Goal: Task Accomplishment & Management: Complete application form

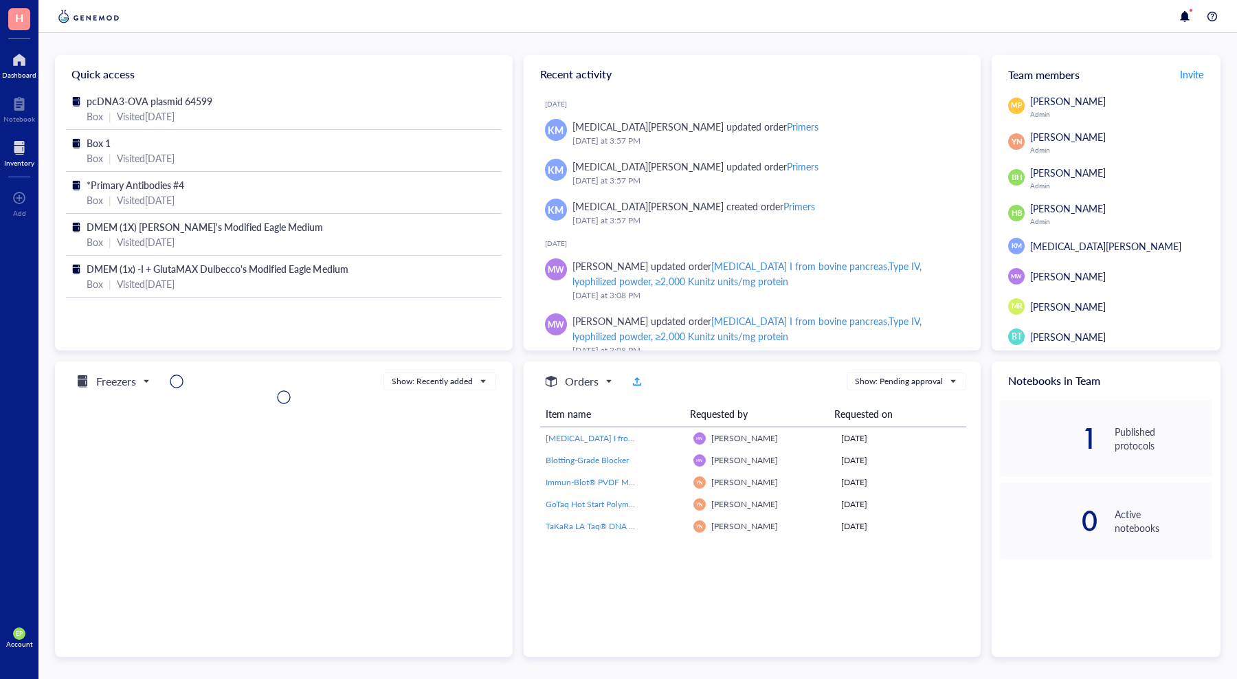
click at [21, 153] on div at bounding box center [19, 148] width 30 height 22
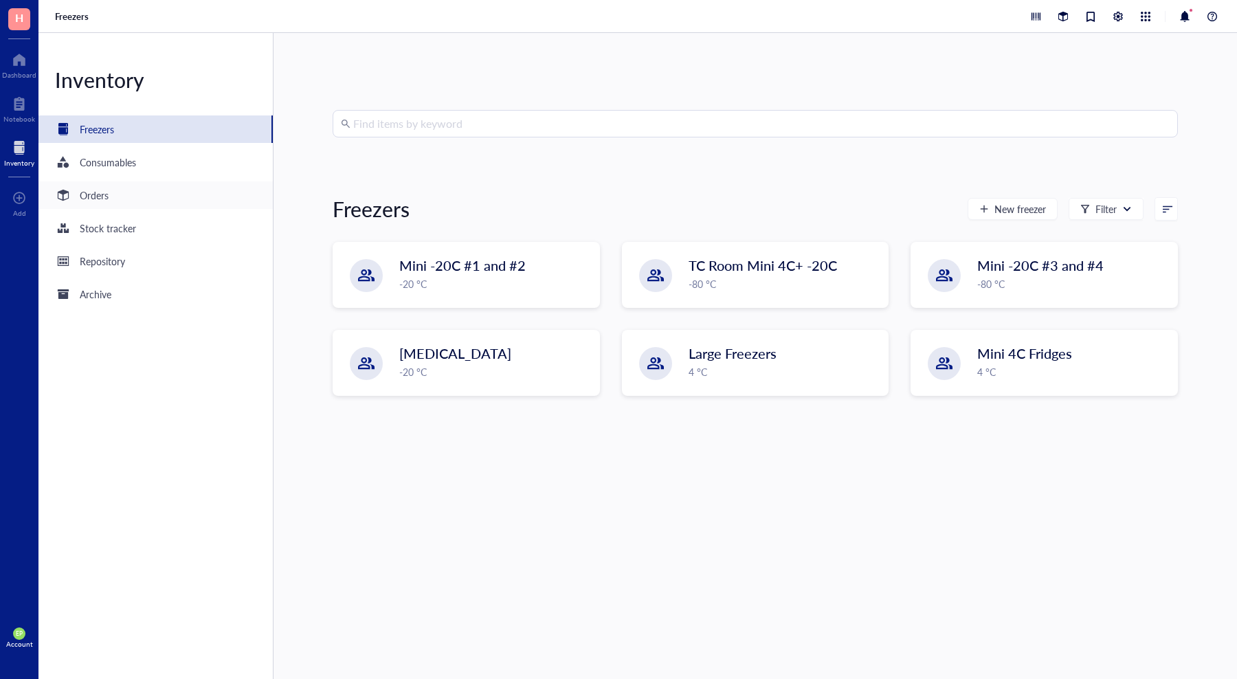
click at [93, 203] on div "Orders" at bounding box center [82, 195] width 54 height 16
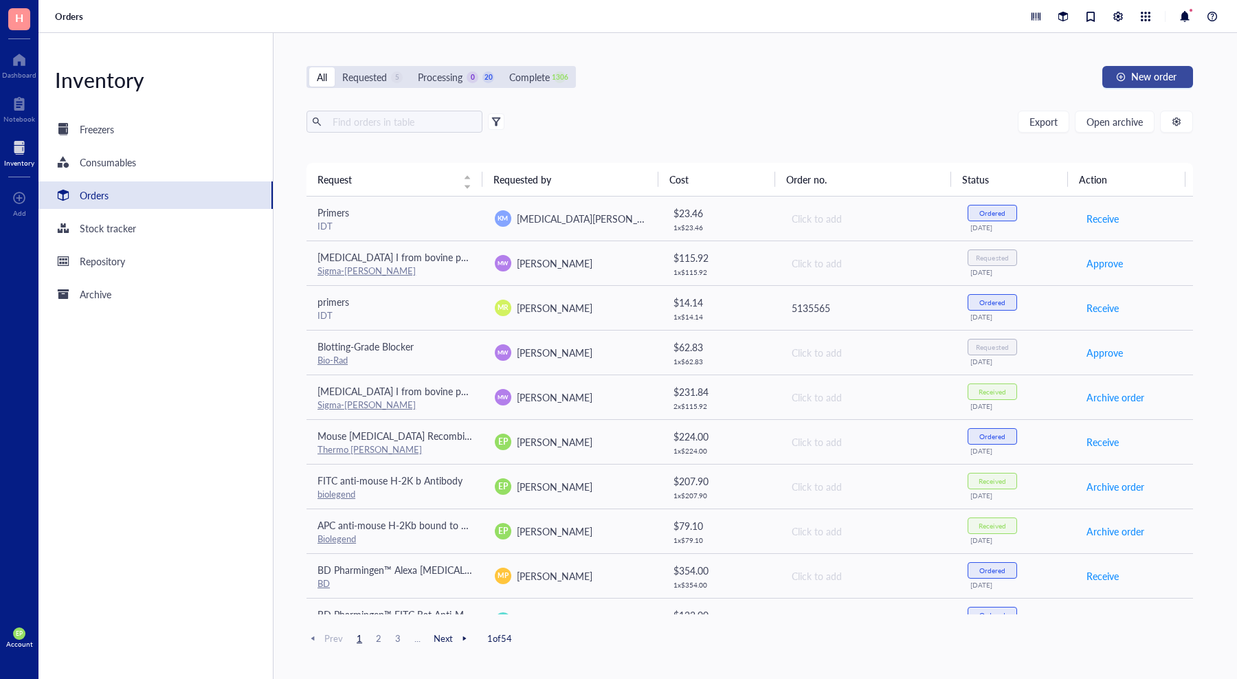
click at [1149, 74] on span "New order" at bounding box center [1153, 76] width 45 height 11
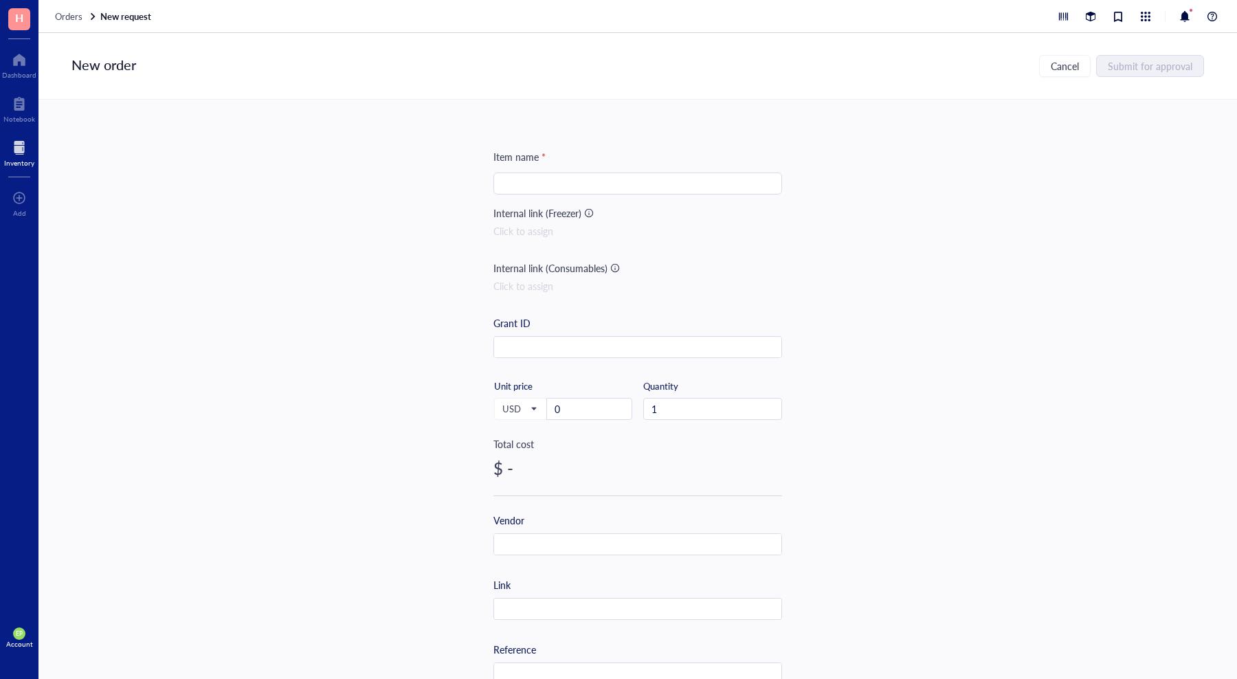
click at [16, 16] on span "H" at bounding box center [19, 17] width 8 height 17
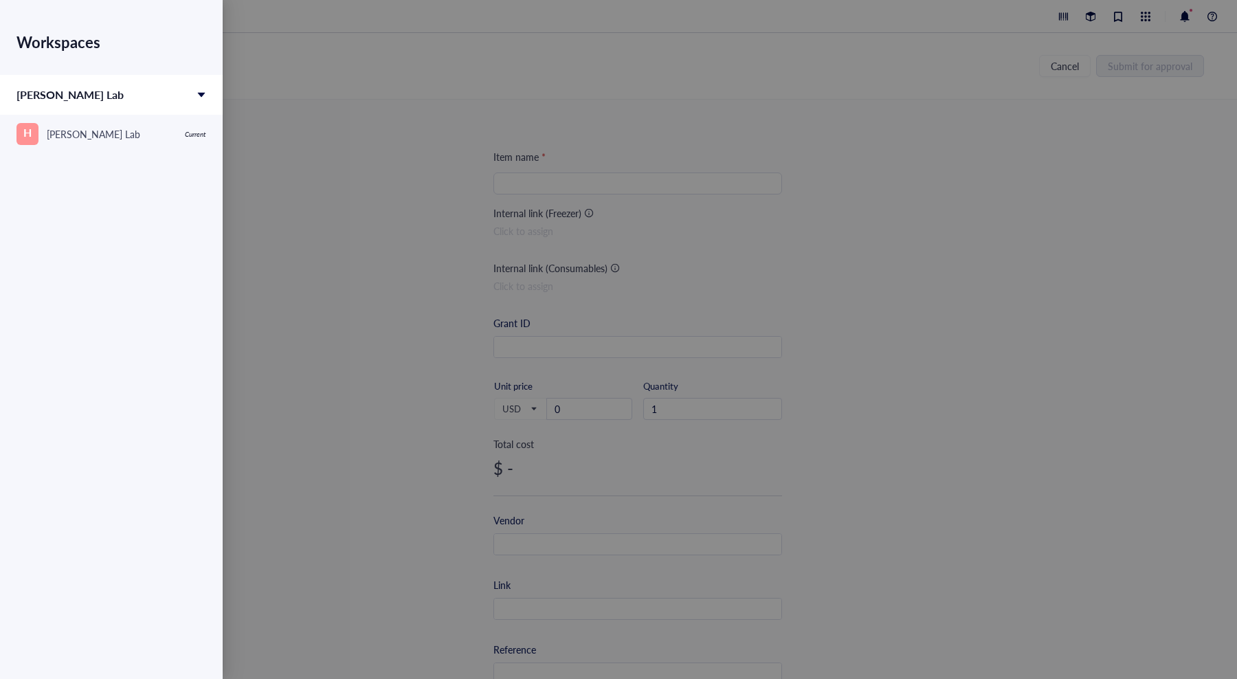
click at [291, 129] on div at bounding box center [618, 339] width 1237 height 679
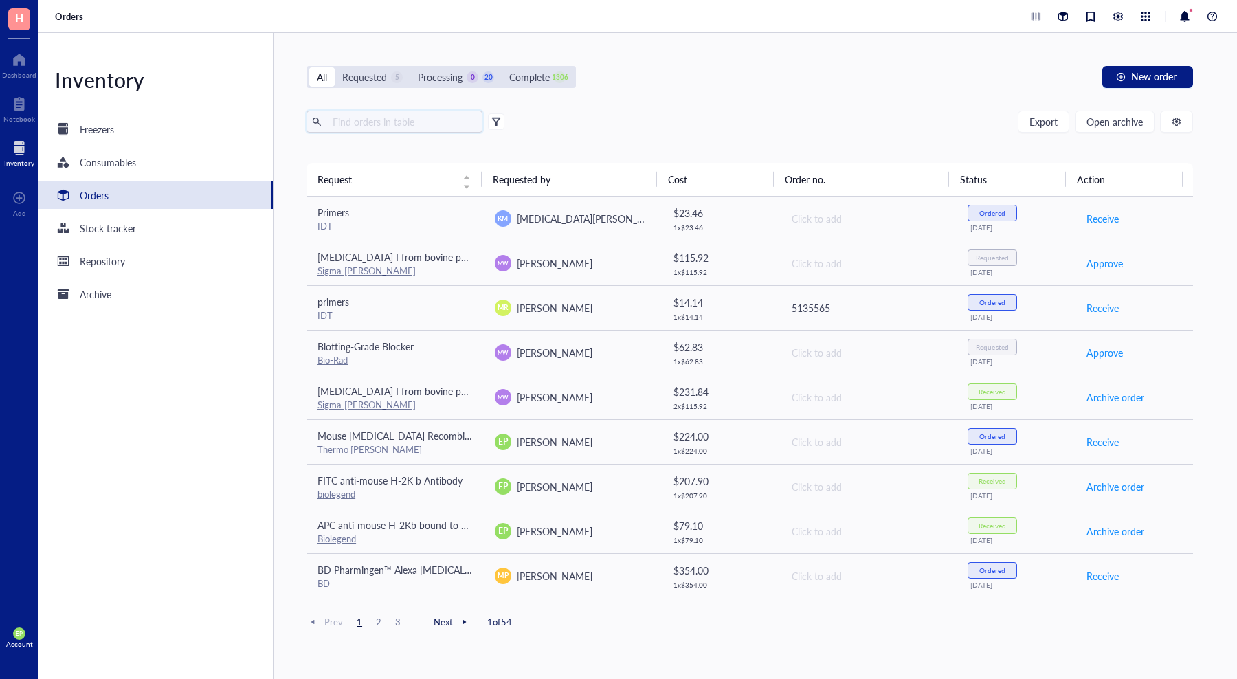
click at [347, 129] on input "text" at bounding box center [402, 121] width 150 height 21
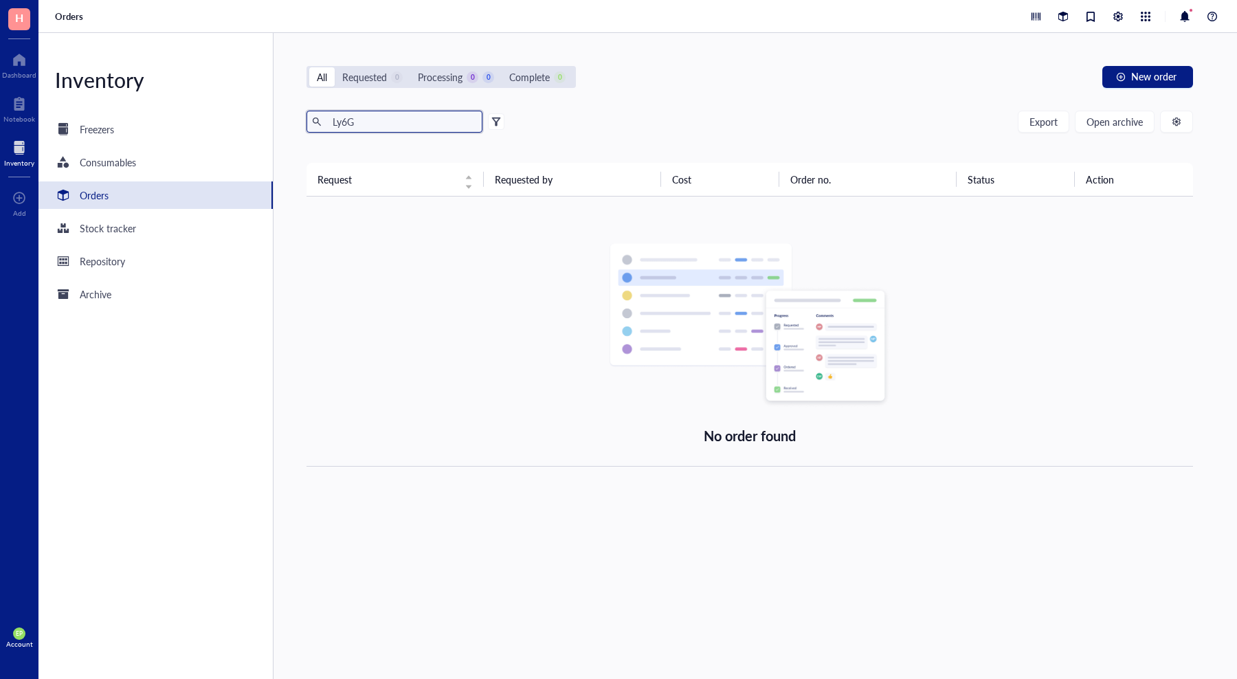
click at [392, 124] on input "Ly6G" at bounding box center [402, 121] width 150 height 21
type input "Ly6G"
click at [135, 199] on div "Orders" at bounding box center [155, 194] width 234 height 27
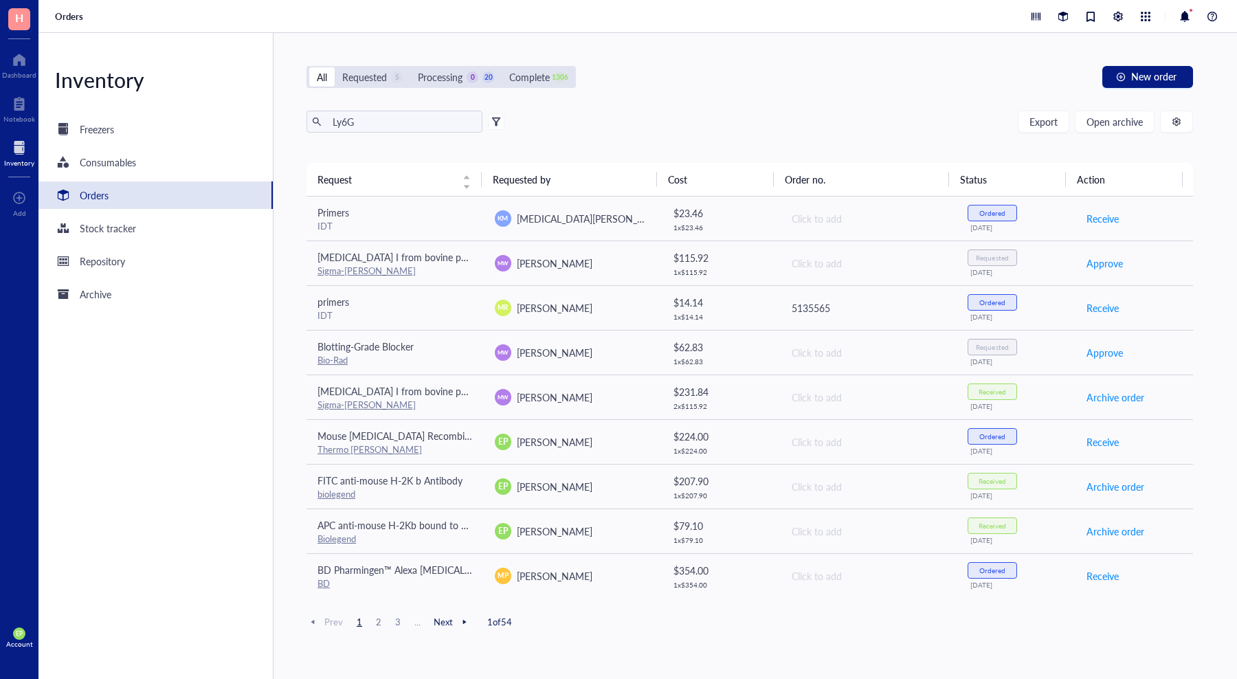
click at [111, 190] on div "Orders" at bounding box center [155, 194] width 234 height 27
click at [110, 190] on div "Orders" at bounding box center [155, 194] width 234 height 27
click at [109, 190] on div "Orders" at bounding box center [155, 194] width 234 height 27
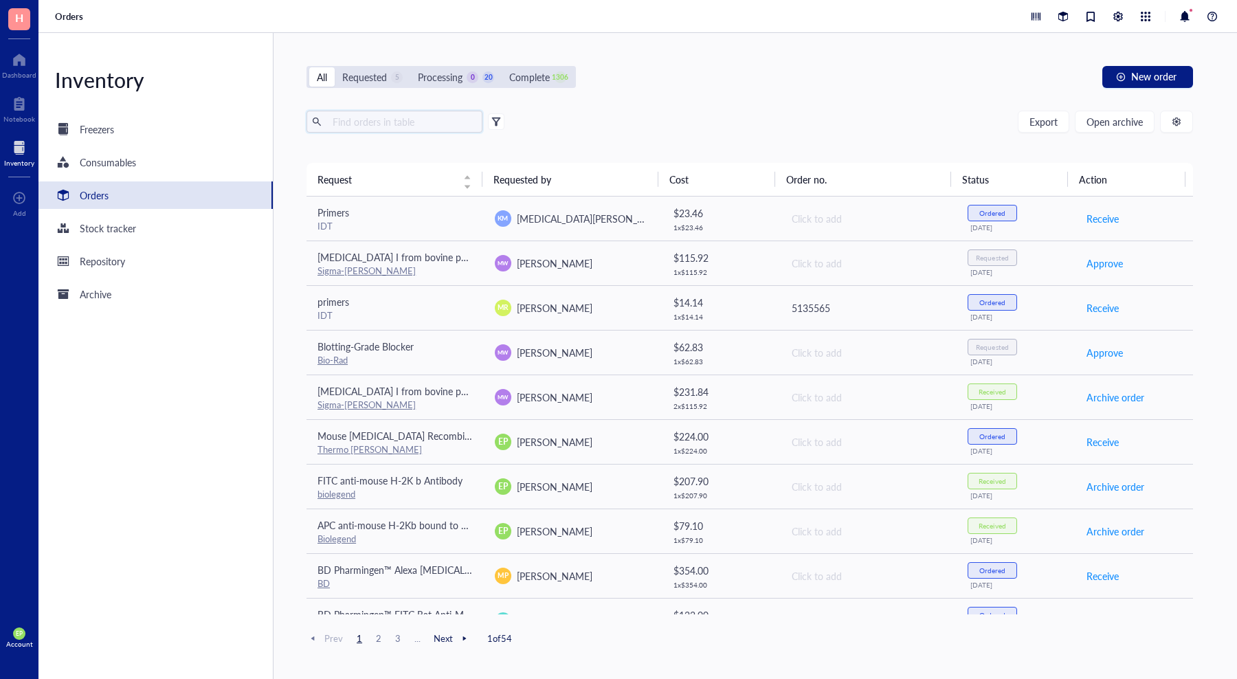
click at [384, 127] on input "text" at bounding box center [402, 121] width 150 height 21
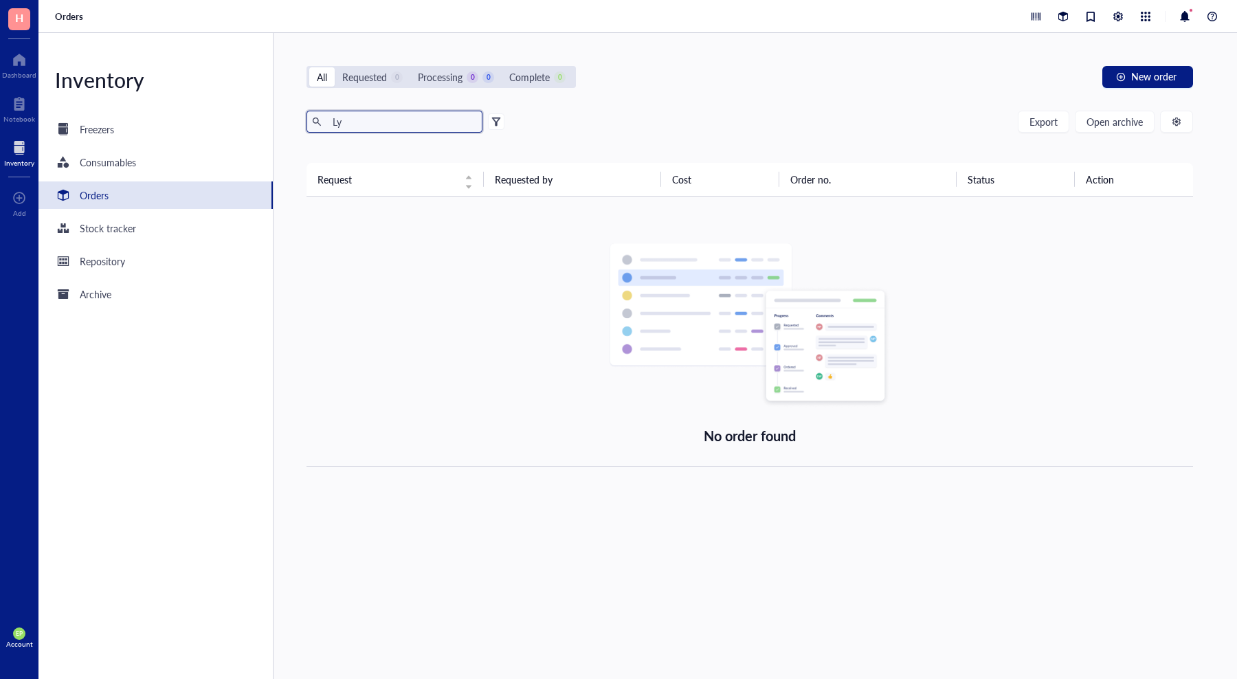
type input "L"
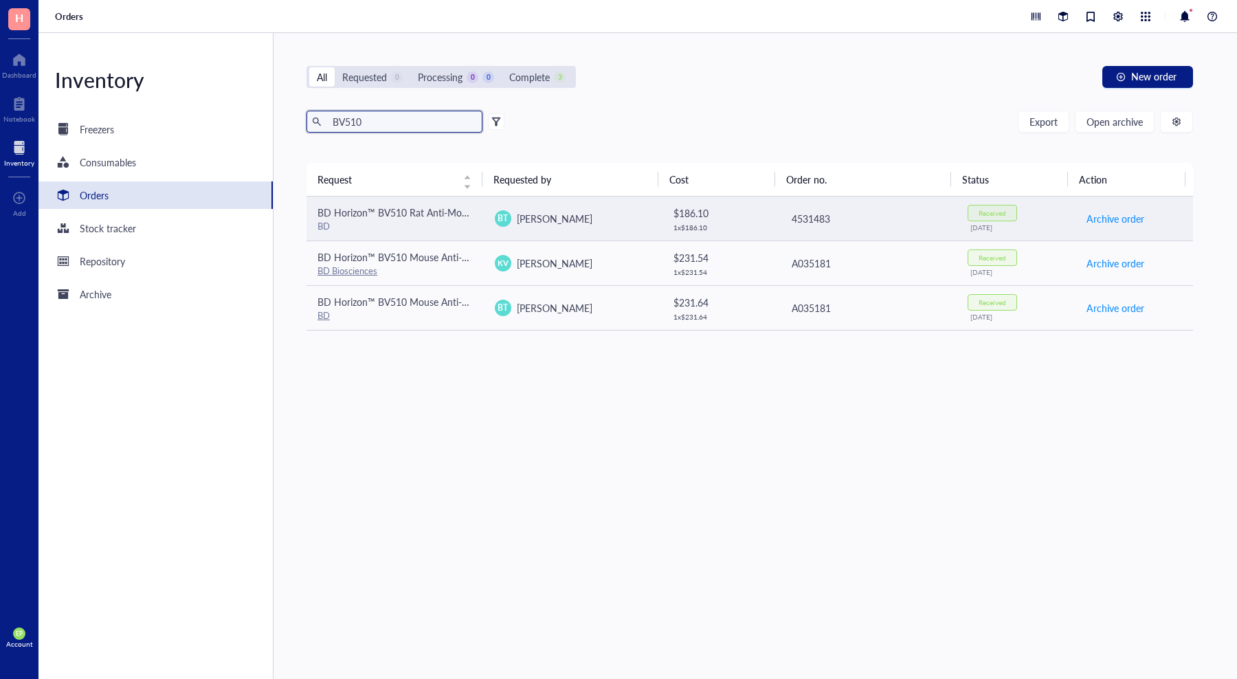
type input "BV510"
click at [529, 222] on span "[PERSON_NAME]" at bounding box center [555, 219] width 76 height 14
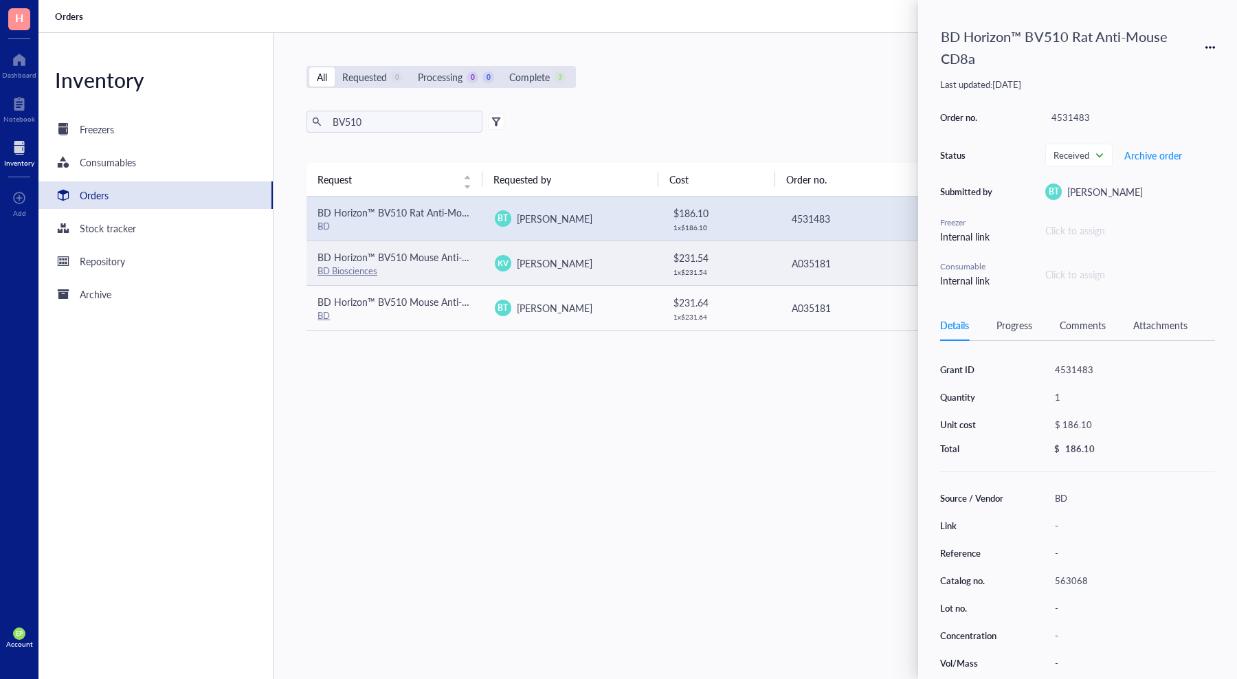
click at [534, 258] on span "[PERSON_NAME]" at bounding box center [555, 263] width 76 height 14
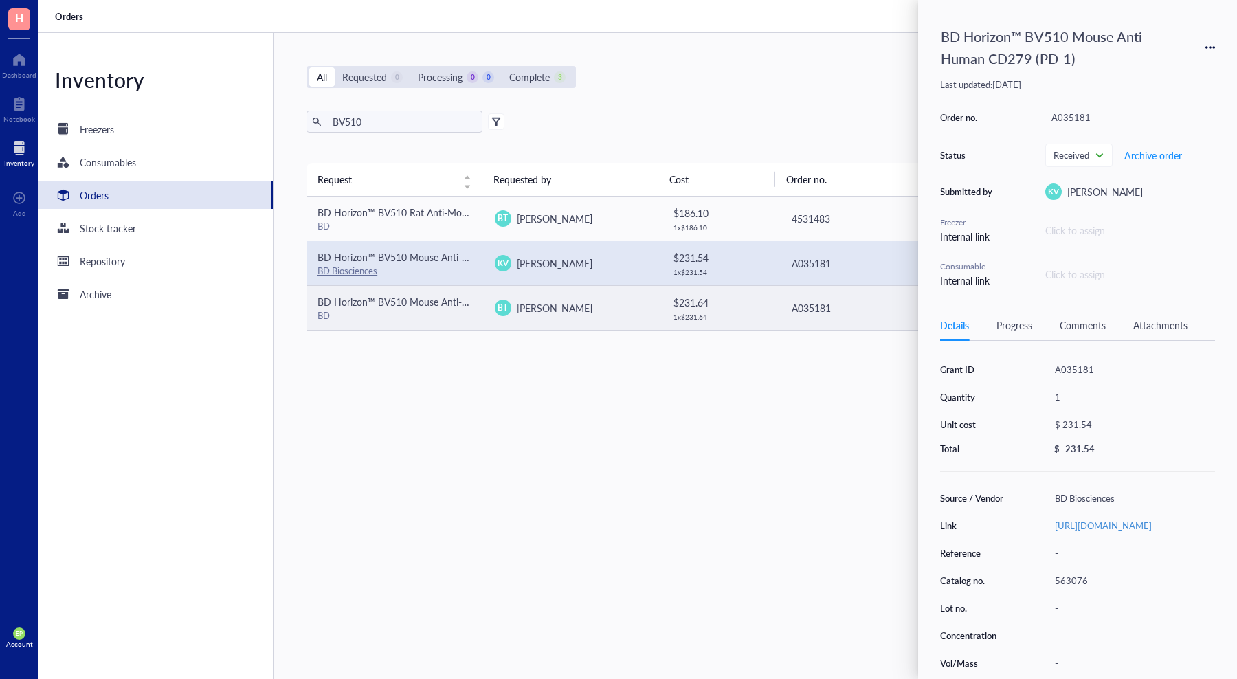
click at [534, 302] on span "[PERSON_NAME]" at bounding box center [555, 308] width 76 height 14
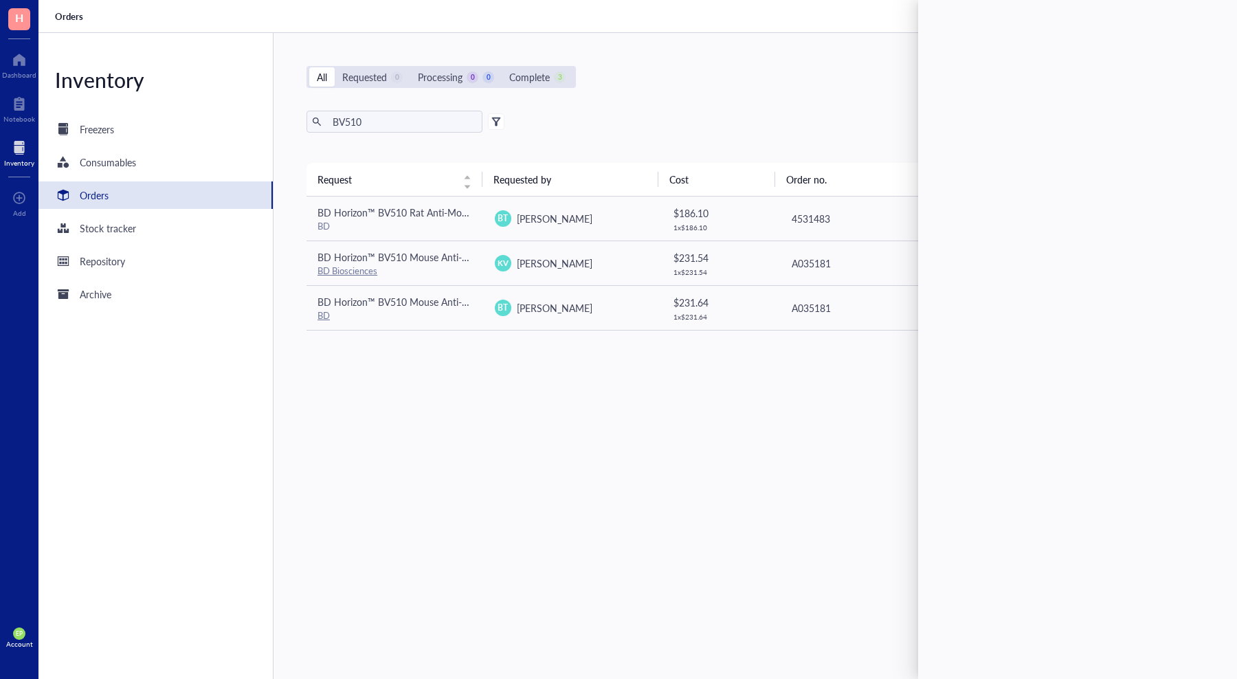
click at [514, 463] on div "Request Requested by Cost Order no. Status Action BD Horizon™ BV510 Rat Anti-Mo…" at bounding box center [749, 388] width 886 height 451
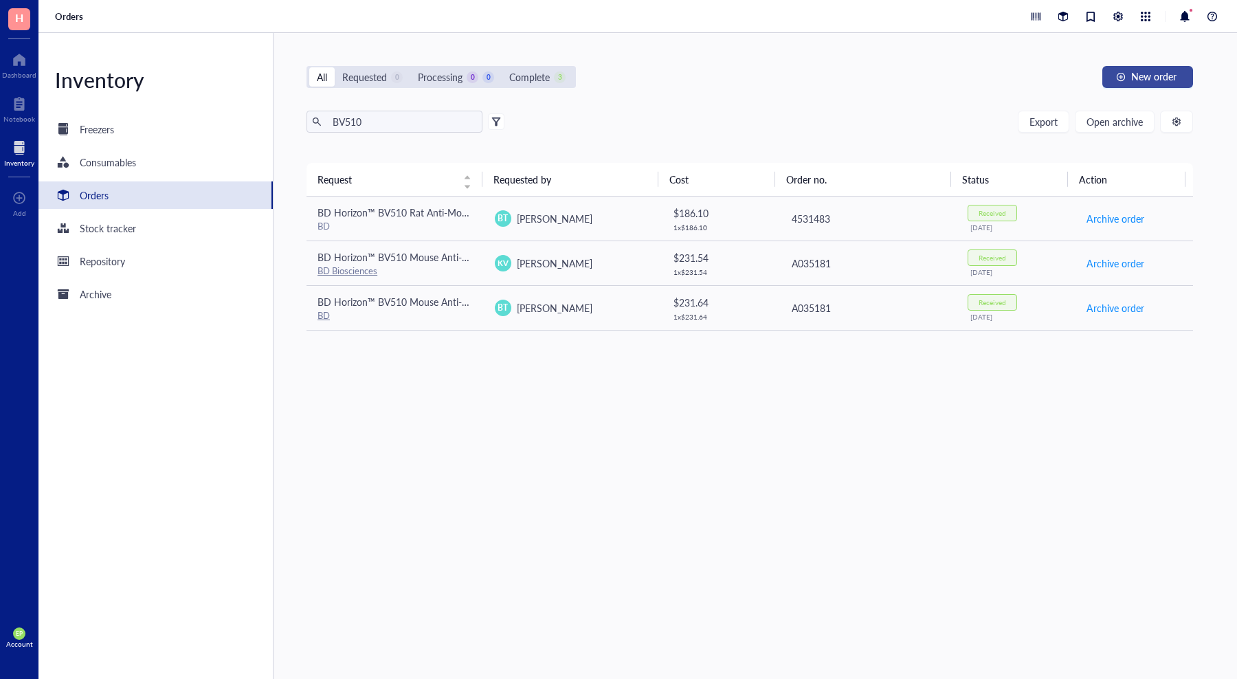
click at [1156, 74] on span "New order" at bounding box center [1153, 76] width 45 height 11
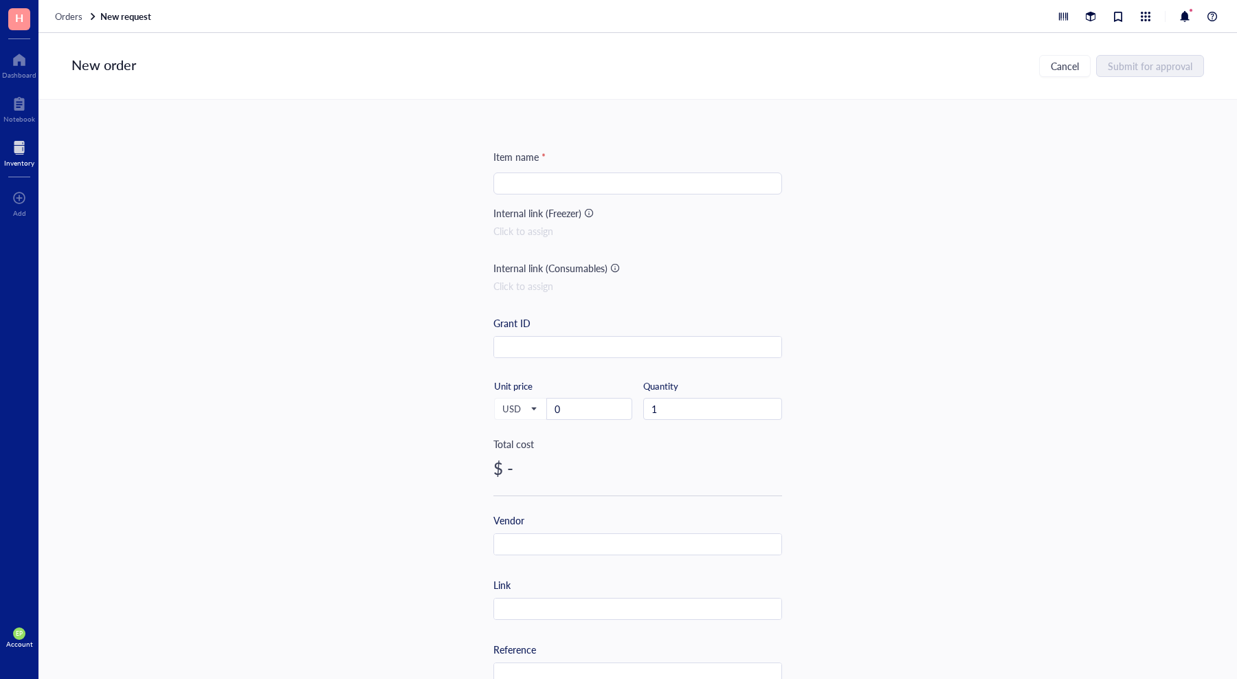
click at [623, 179] on input "search" at bounding box center [638, 183] width 272 height 21
click at [615, 175] on input "search" at bounding box center [638, 183] width 272 height 21
paste input "Brilliant Violet 510™ anti-mouse Ly-6G Antibody"
type input "Brilliant Violet 510™ anti-mouse Ly-6G Antibody"
click at [591, 409] on input "0" at bounding box center [589, 409] width 85 height 21
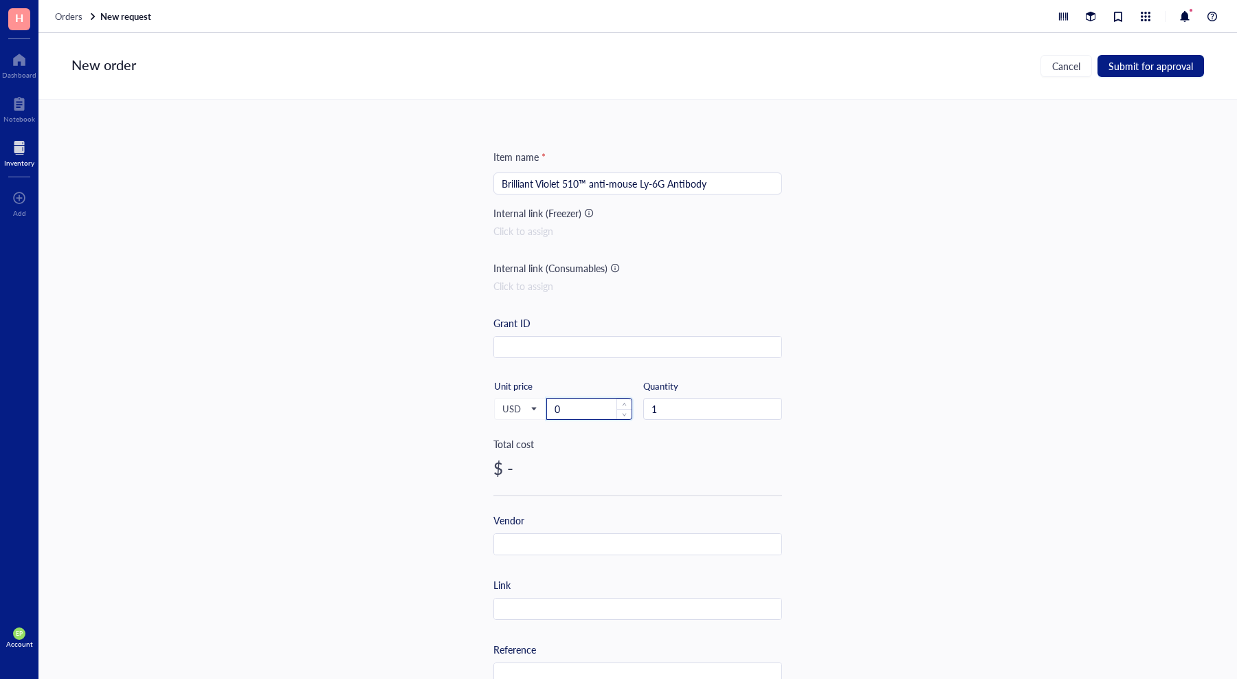
click at [591, 409] on input "0" at bounding box center [589, 409] width 85 height 21
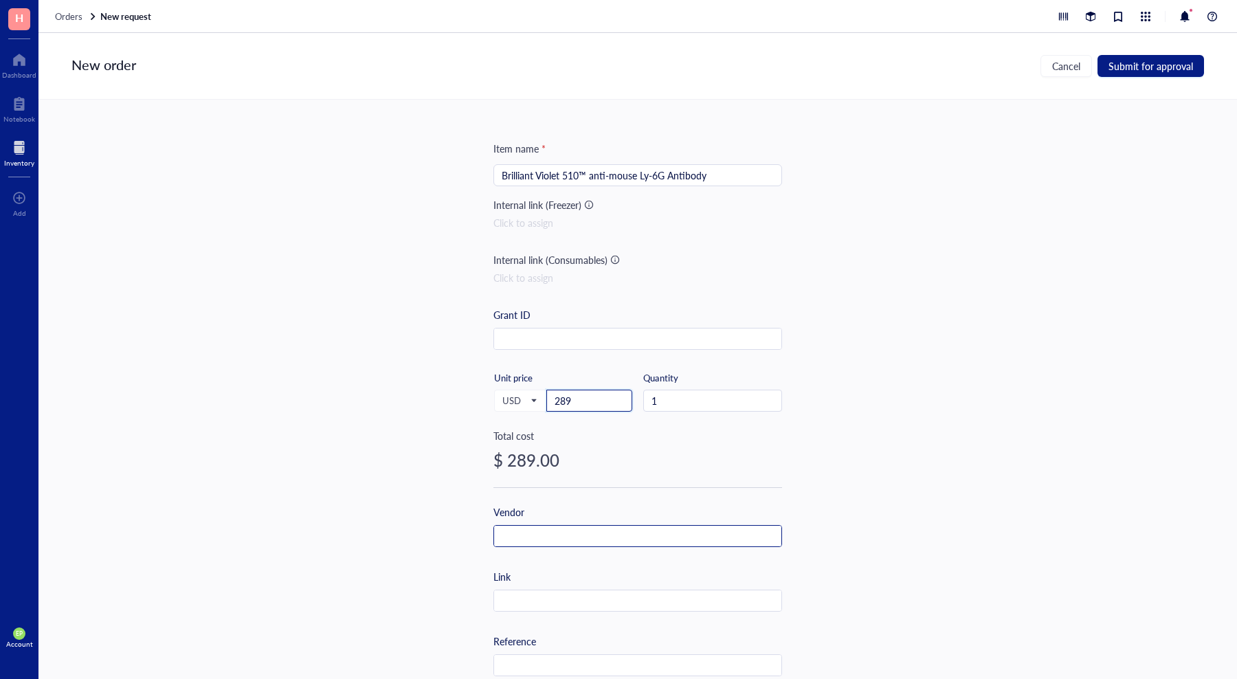
type input "289"
click at [579, 541] on input "text" at bounding box center [637, 537] width 287 height 22
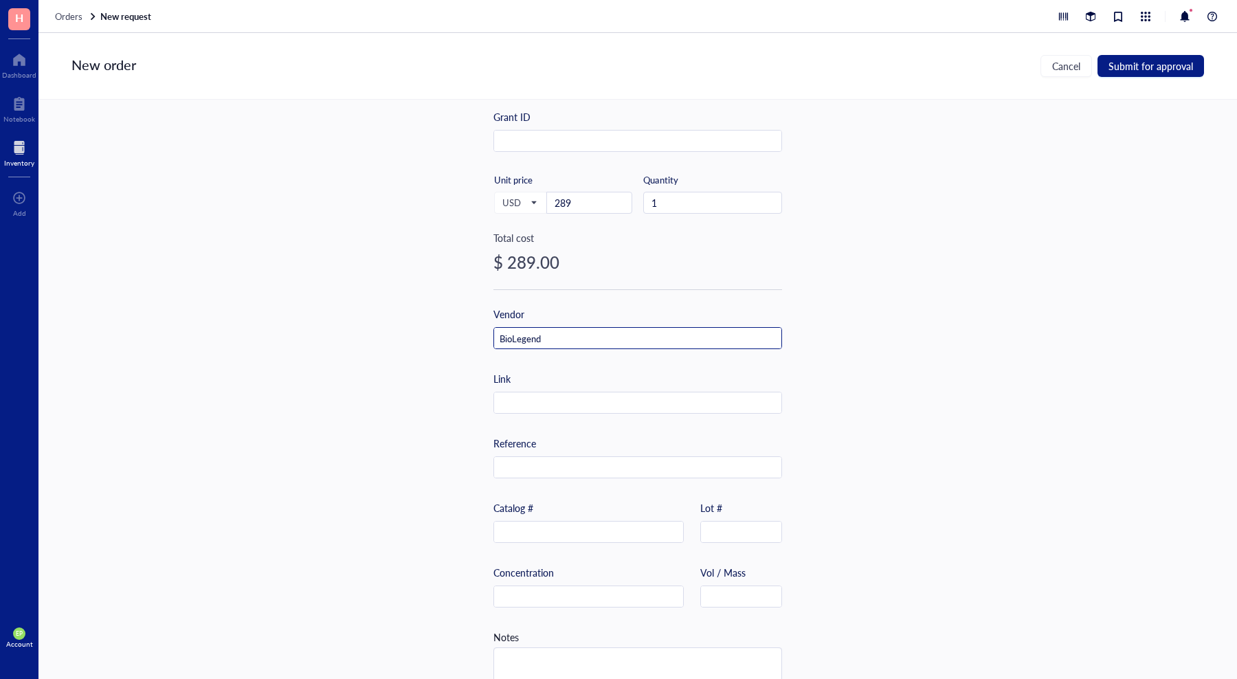
type input "BioLegend"
click at [542, 451] on div "Reference" at bounding box center [637, 457] width 289 height 43
click at [526, 414] on div "Item name * Brilliant Violet 510™ anti-mouse Ly-6G Antibody Internal link (Free…" at bounding box center [637, 323] width 289 height 761
click at [524, 405] on input "text" at bounding box center [637, 403] width 287 height 22
paste input "[URL][DOMAIN_NAME]"
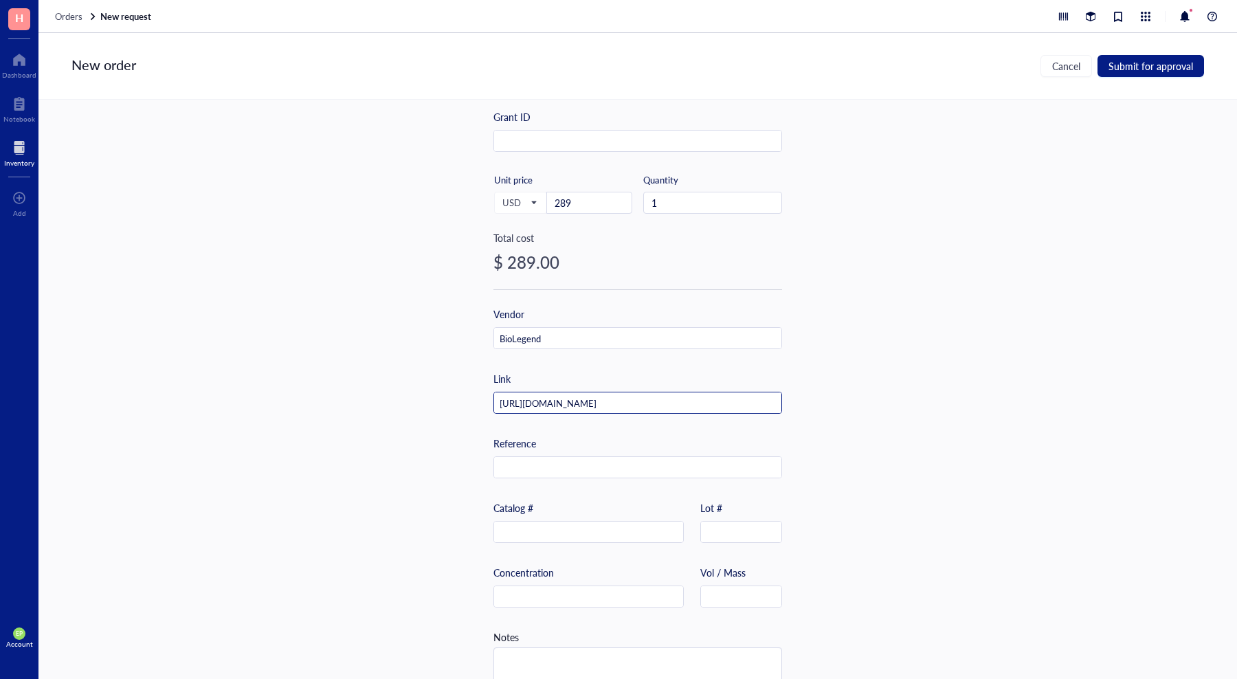
scroll to position [0, 111]
type input "[URL][DOMAIN_NAME]"
click at [524, 525] on input "text" at bounding box center [588, 533] width 189 height 22
paste input "127633"
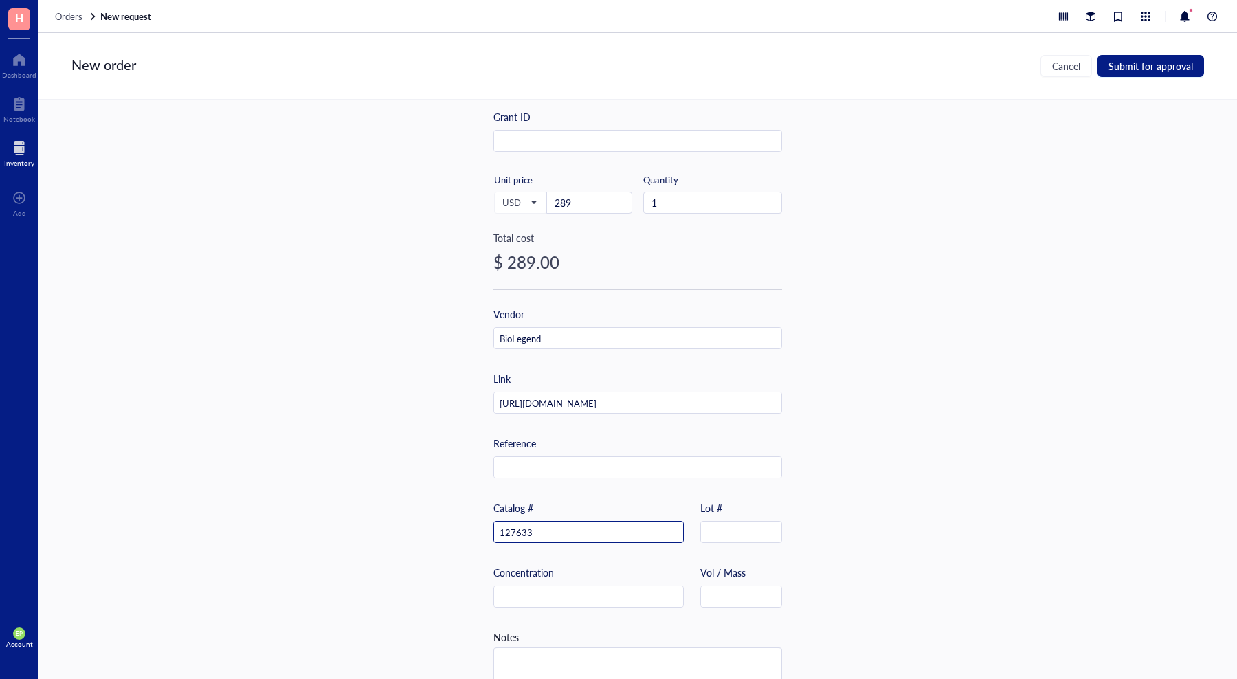
scroll to position [236, 0]
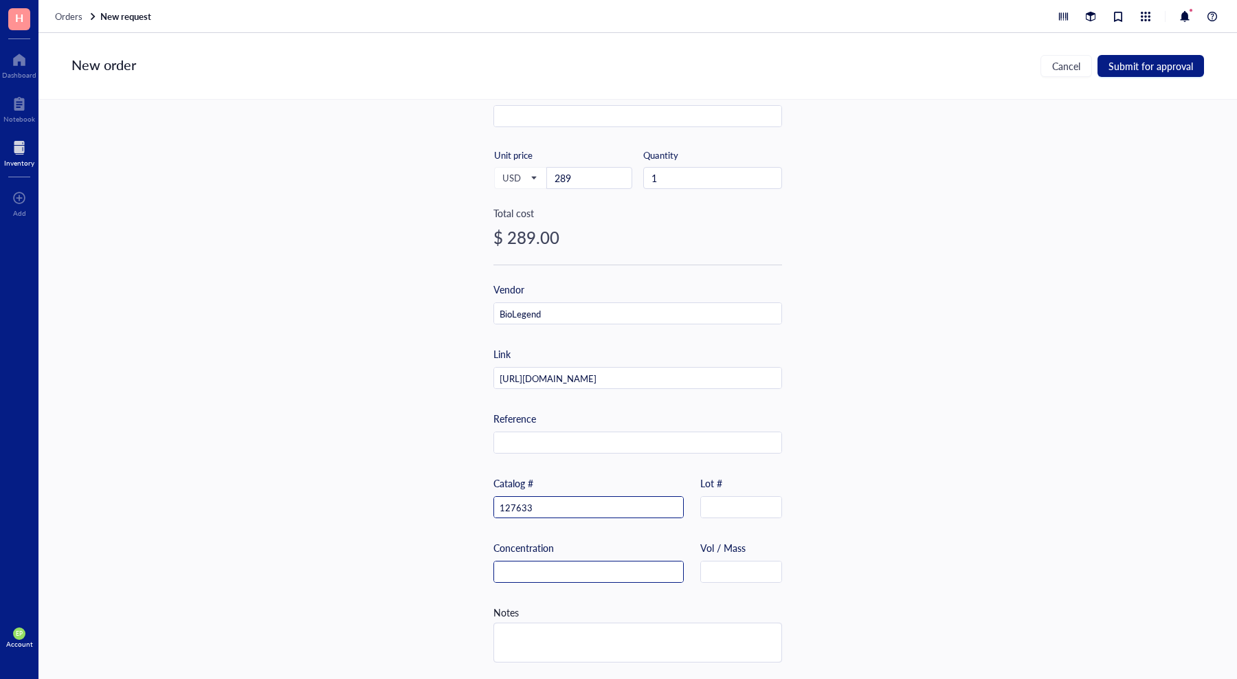
type input "127633"
click at [572, 571] on input "text" at bounding box center [588, 572] width 189 height 22
click at [749, 561] on input "text" at bounding box center [741, 572] width 80 height 22
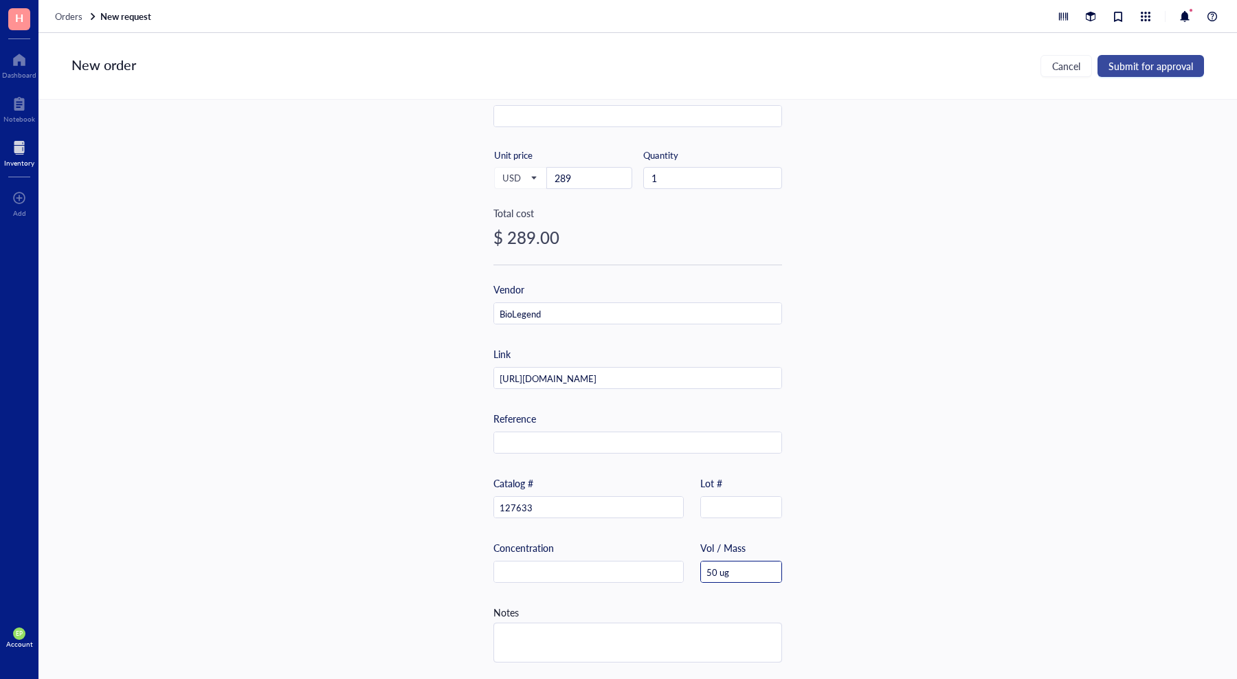
type input "50 ug"
click at [1131, 72] on button "Submit for approval" at bounding box center [1150, 66] width 107 height 22
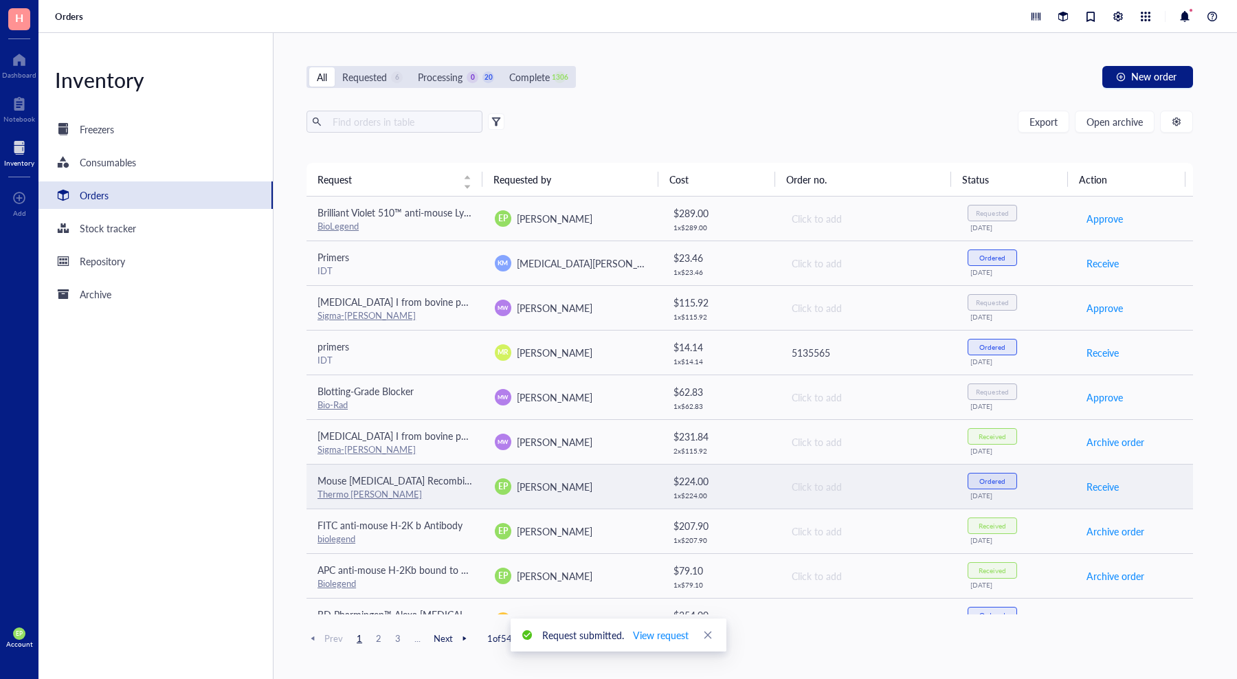
scroll to position [19, 0]
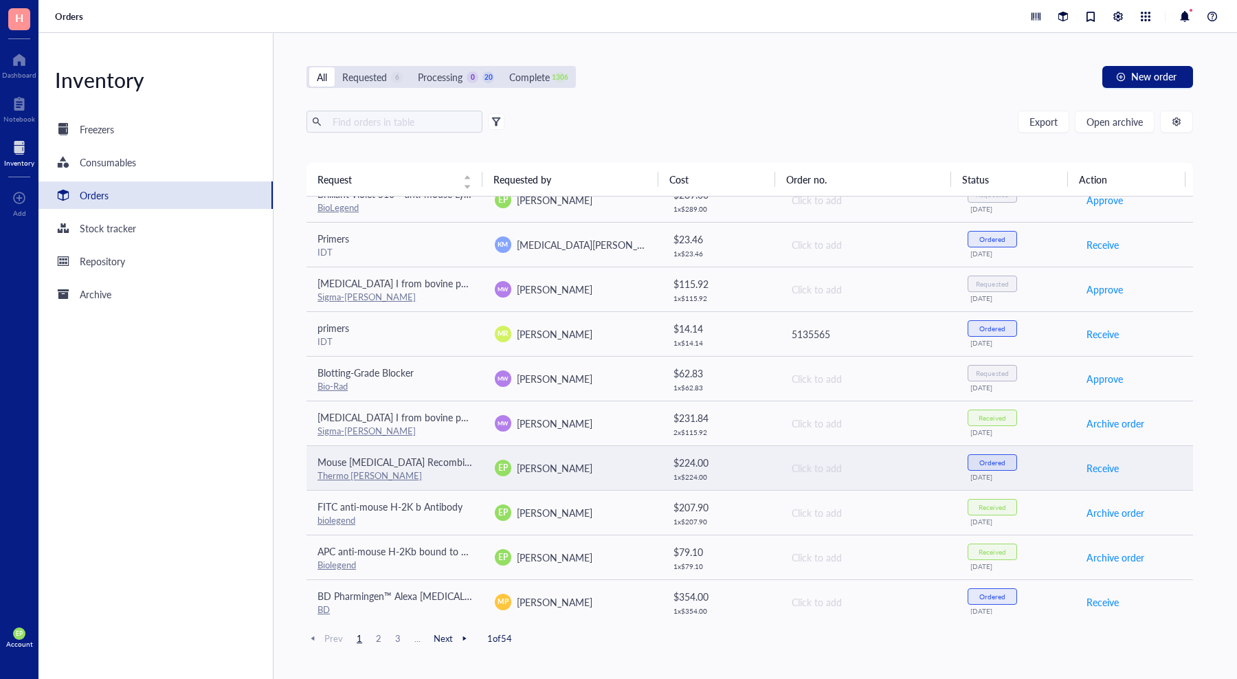
click at [480, 469] on td "Mouse [MEDICAL_DATA] Recombinant Protein, PeproTech® Thermo [PERSON_NAME]" at bounding box center [394, 467] width 177 height 45
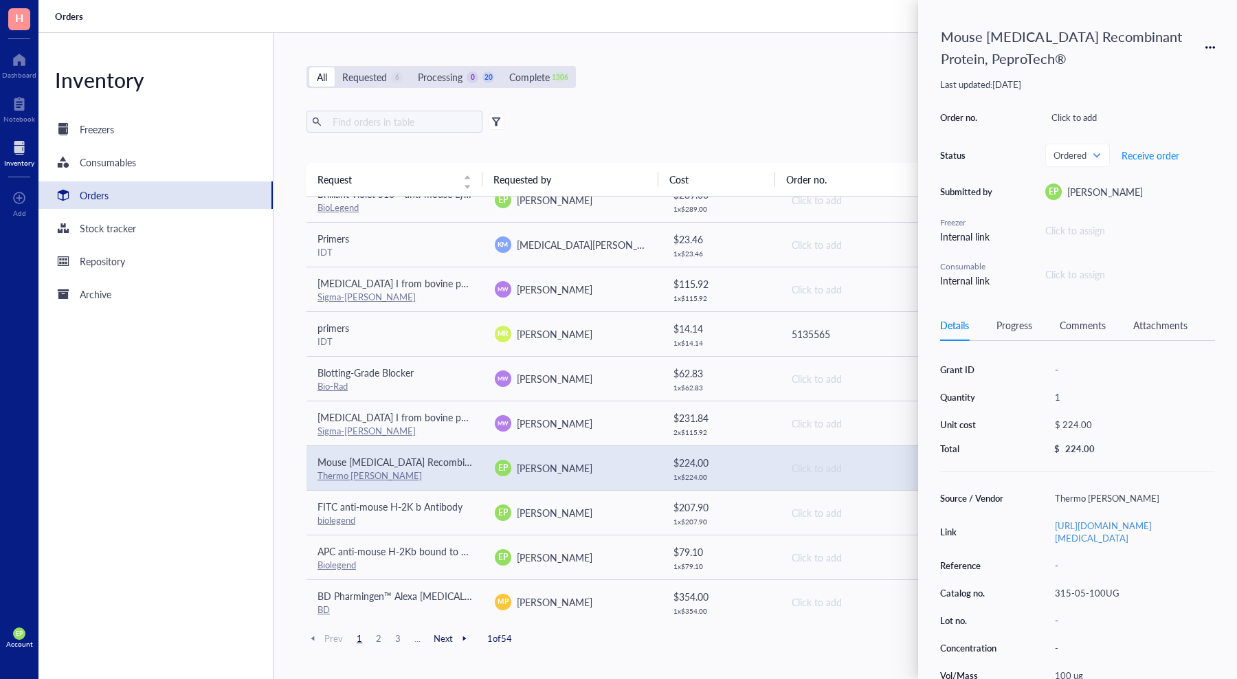
click at [1071, 329] on div "Comments" at bounding box center [1083, 324] width 46 height 15
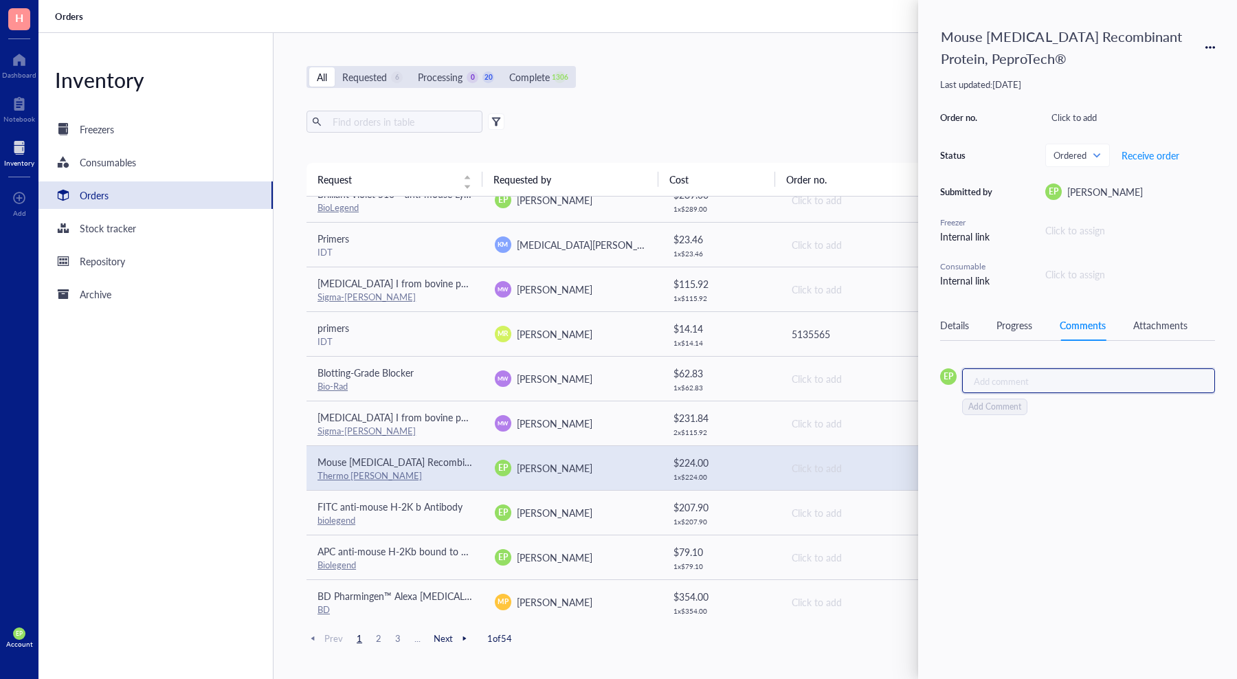
click at [1003, 382] on div "Add comment ﻿" at bounding box center [1083, 381] width 219 height 12
drag, startPoint x: 987, startPoint y: 418, endPoint x: 977, endPoint y: 419, distance: 9.6
click at [987, 419] on span "Add Comment" at bounding box center [994, 416] width 53 height 13
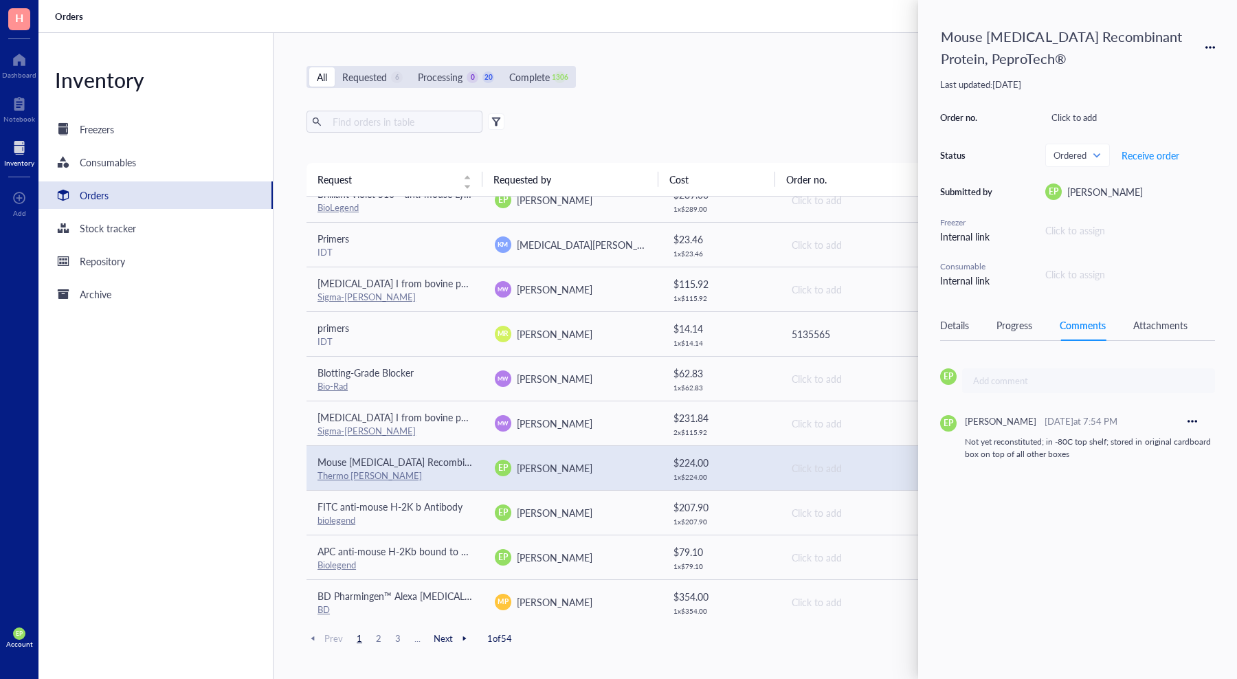
drag, startPoint x: 1004, startPoint y: 331, endPoint x: 986, endPoint y: 330, distance: 17.9
click at [1003, 331] on div "Progress" at bounding box center [1014, 324] width 36 height 15
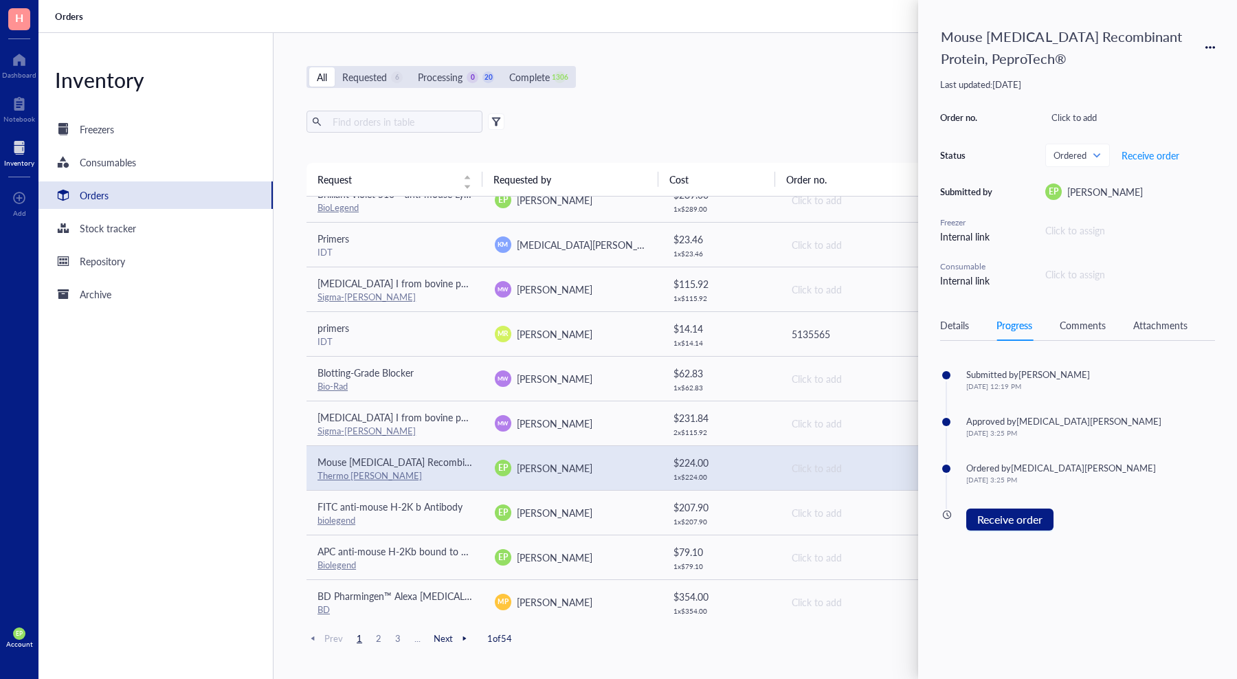
click at [963, 326] on div "Details" at bounding box center [954, 324] width 29 height 15
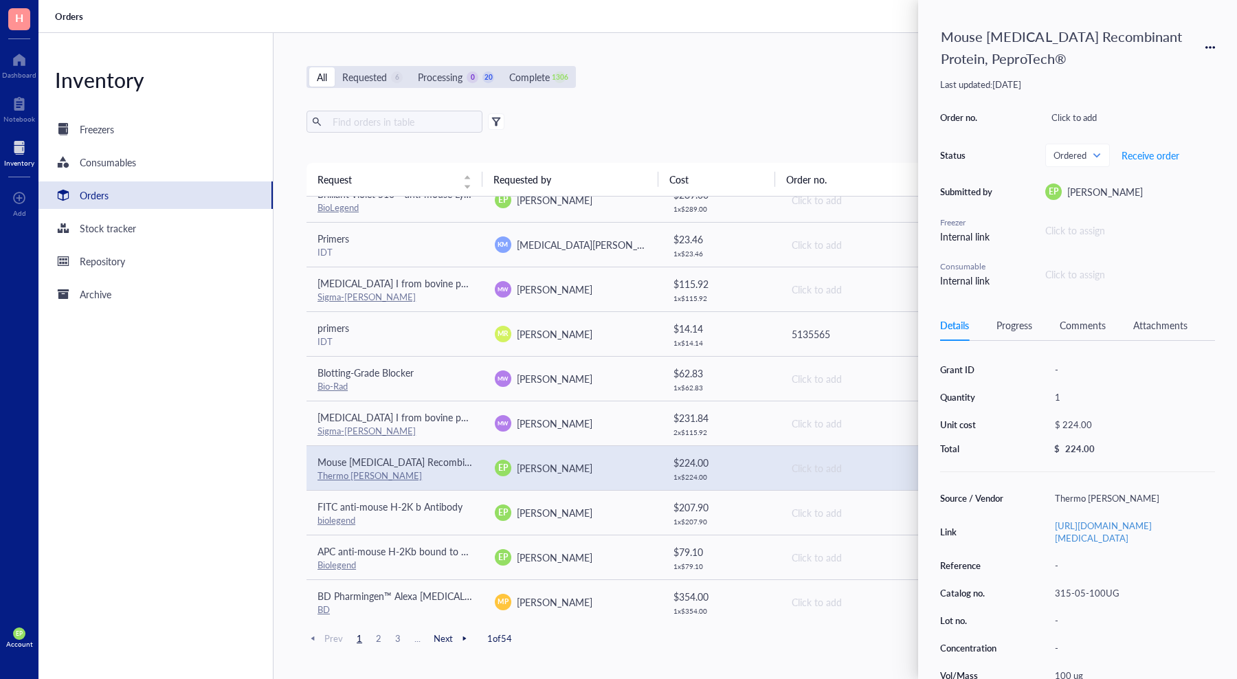
scroll to position [64, 0]
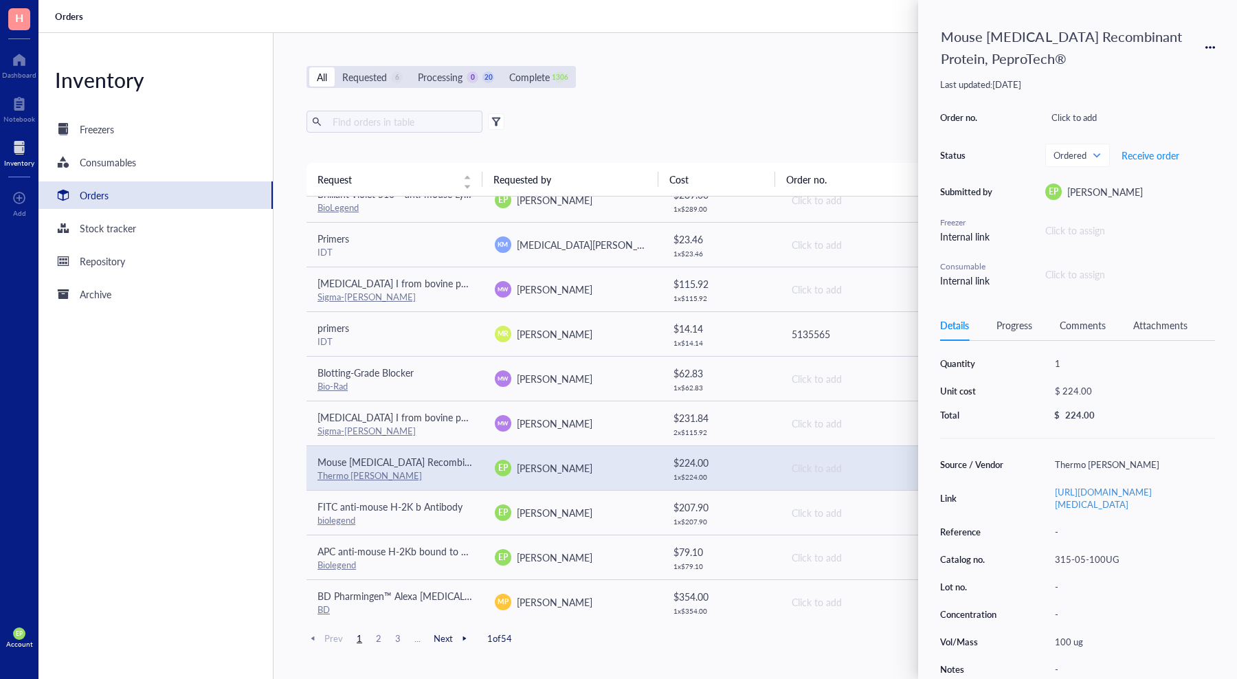
click at [1034, 323] on div "Details Progress Comments Attachments" at bounding box center [1077, 325] width 275 height 31
drag, startPoint x: 1078, startPoint y: 325, endPoint x: 1053, endPoint y: 339, distance: 28.0
click at [1078, 326] on div "Comments" at bounding box center [1083, 324] width 46 height 15
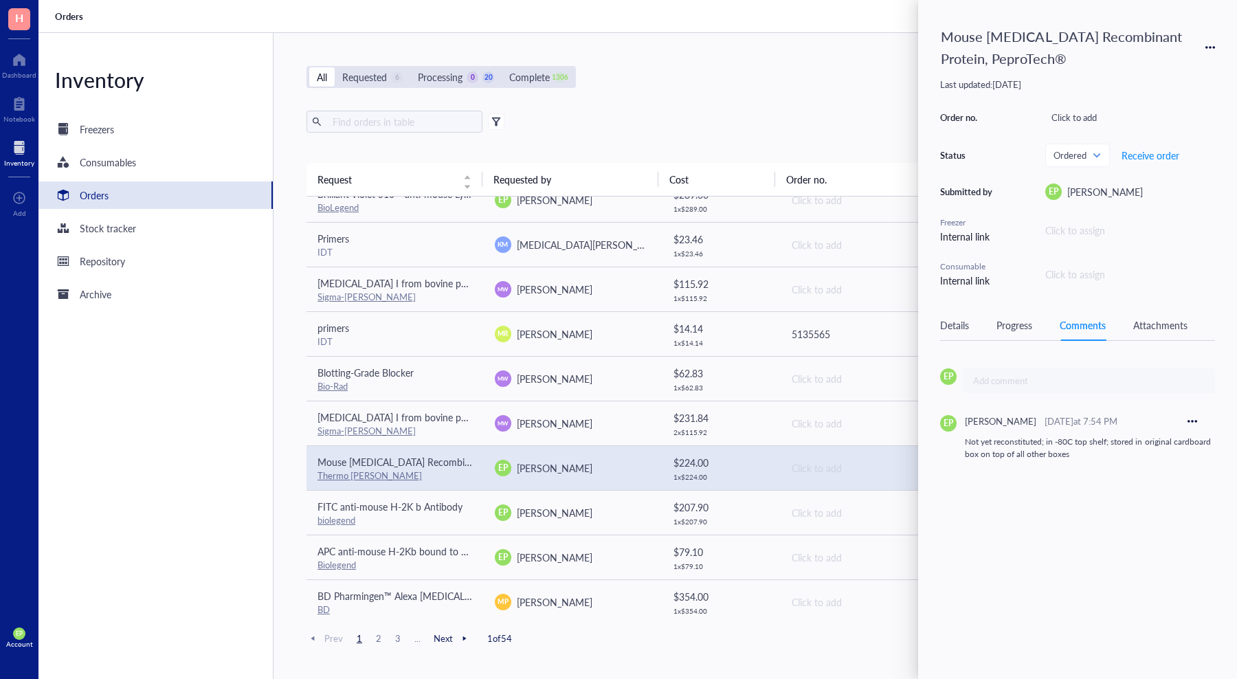
click at [987, 443] on span "Not yet reconstituted; in -80C top shelf; stored in original cardboard box on t…" at bounding box center [1089, 448] width 248 height 24
copy span "Not yet reconstituted; in -80C top shelf; stored in original cardboard box on t…"
click at [957, 315] on div "Details Progress Comments Attachments" at bounding box center [1077, 325] width 275 height 31
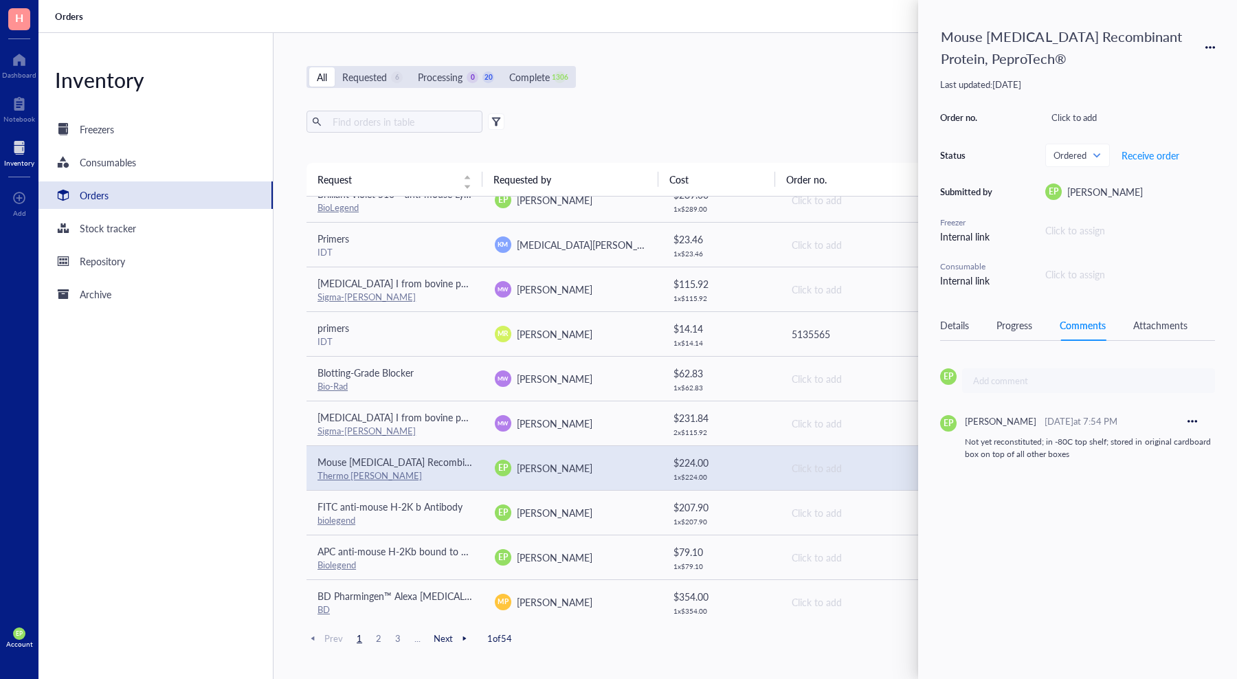
click at [958, 330] on div "Details" at bounding box center [954, 324] width 29 height 15
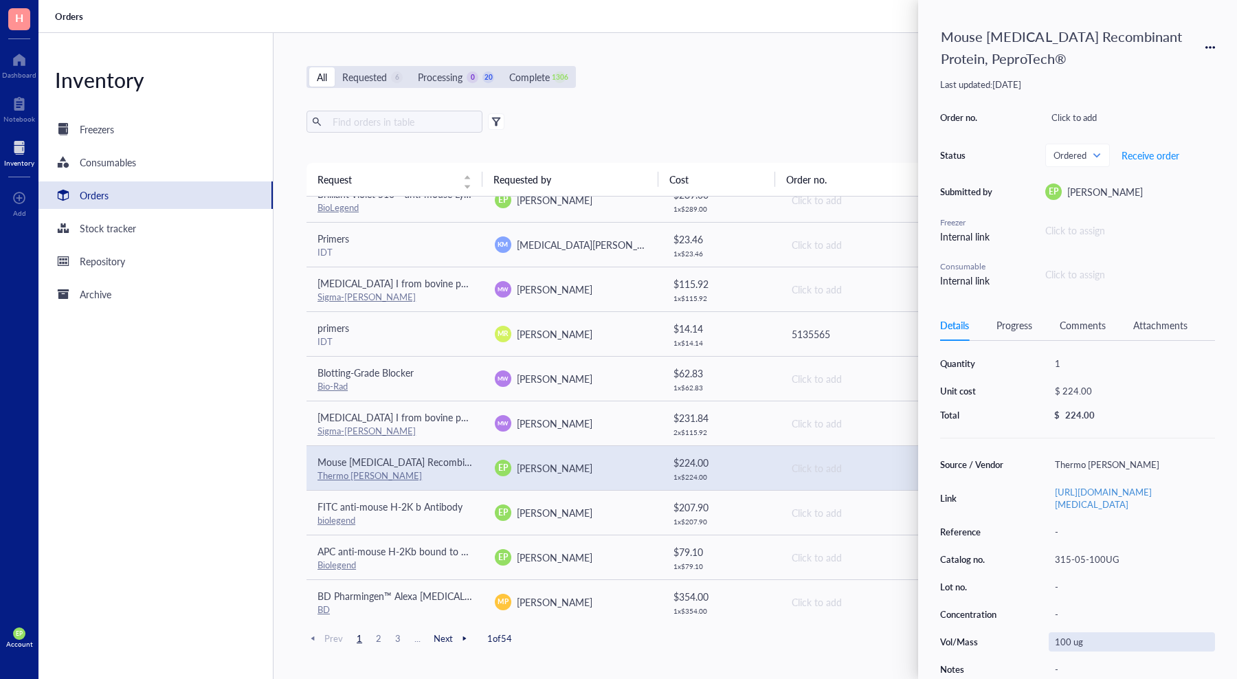
scroll to position [64, 0]
click at [1067, 661] on div "-" at bounding box center [1132, 669] width 166 height 19
type input "Not yet reconstituted; in -80C top shelf; stored in original cardboard box on t…"
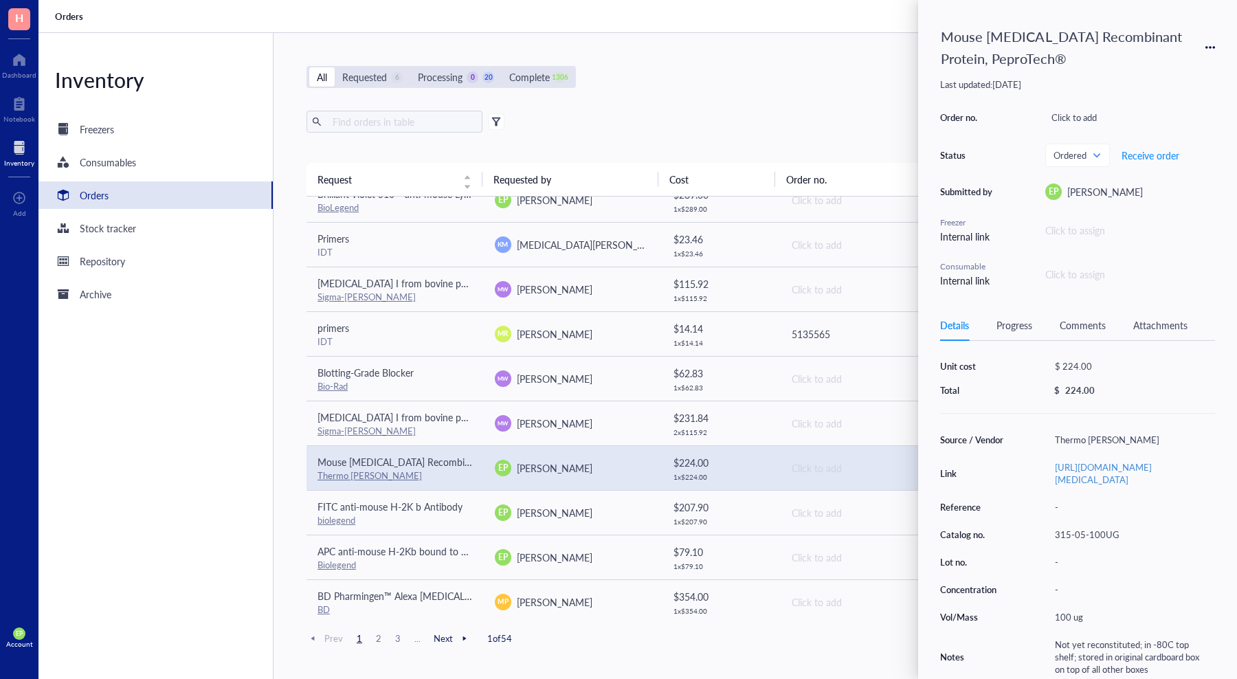
drag, startPoint x: 976, startPoint y: 583, endPoint x: 993, endPoint y: 590, distance: 18.8
click at [976, 568] on div "Lot no." at bounding box center [975, 562] width 70 height 12
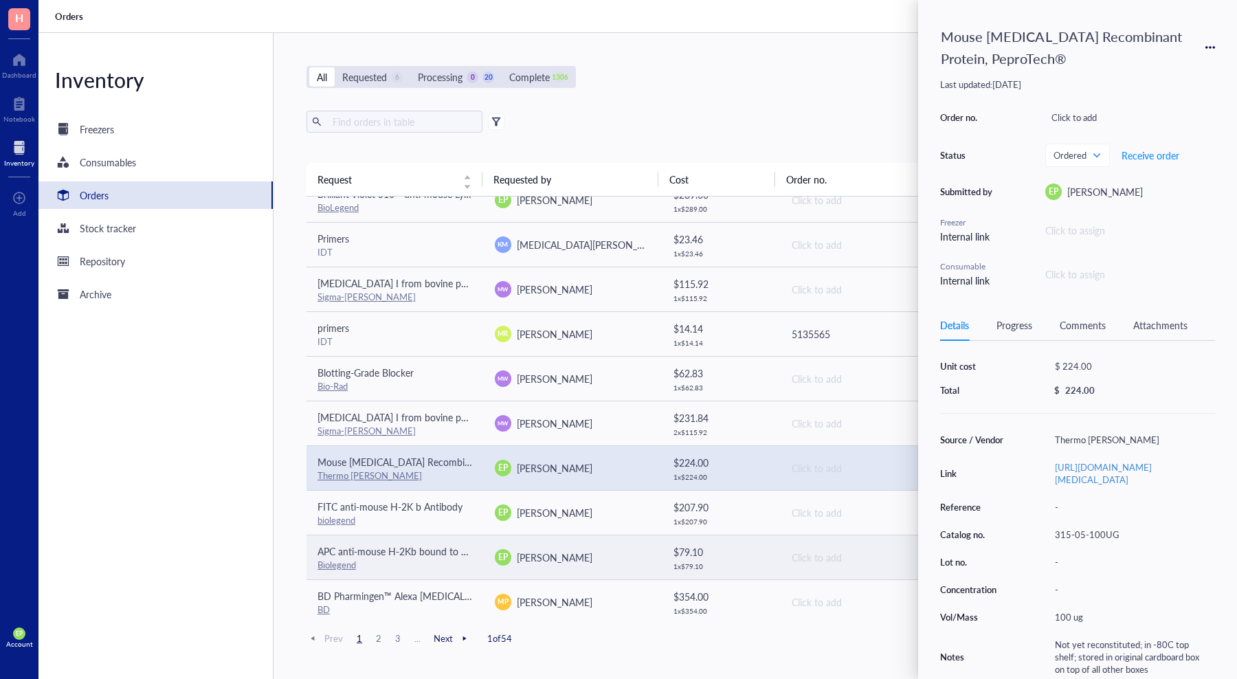
click at [834, 557] on div "Click to add" at bounding box center [869, 557] width 154 height 15
